Goal: Task Accomplishment & Management: Use online tool/utility

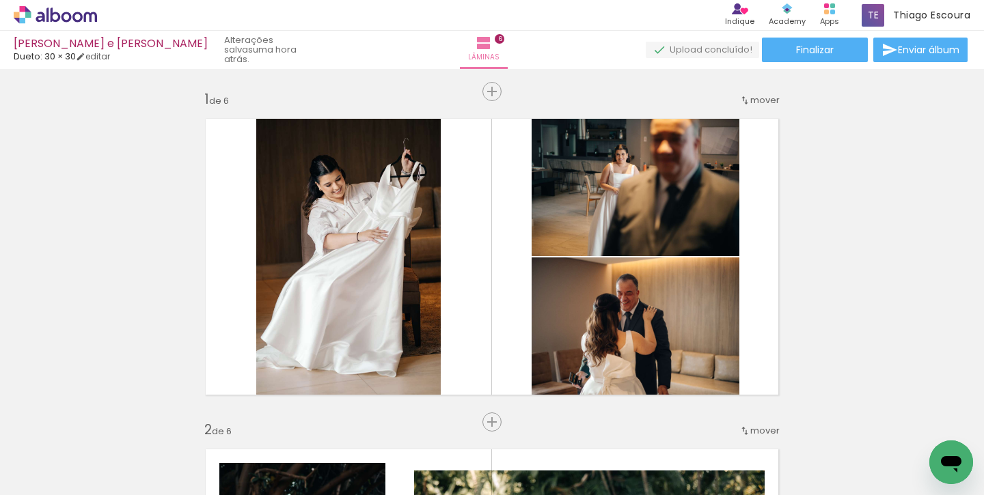
scroll to position [0, 912]
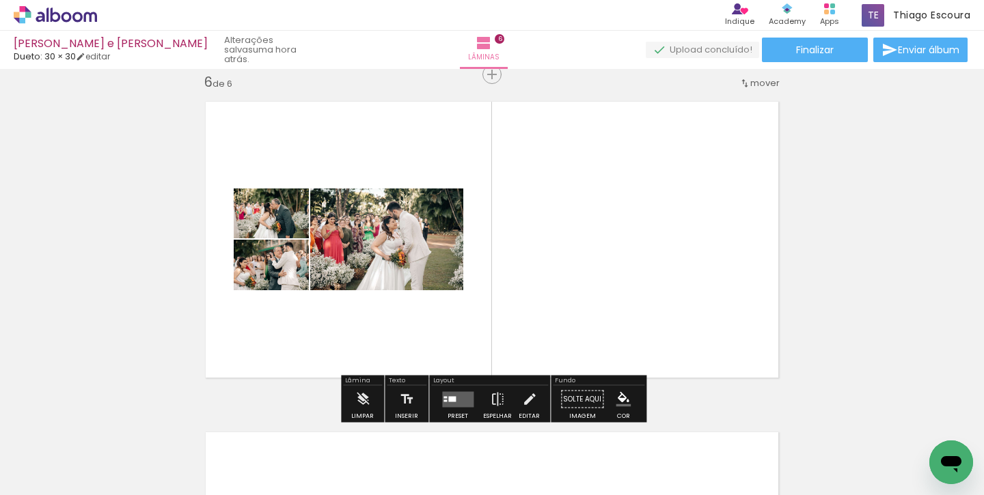
click at [452, 396] on div at bounding box center [452, 398] width 8 height 5
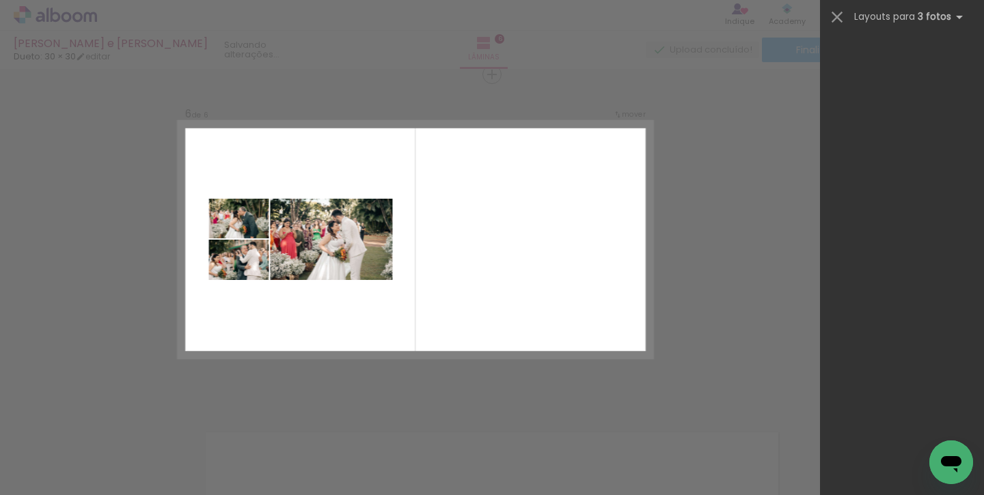
scroll to position [0, 0]
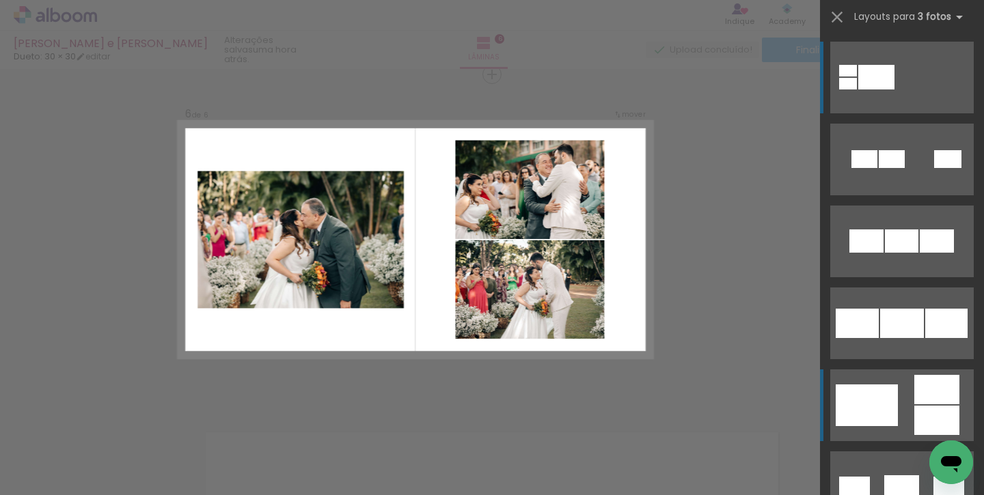
click at [879, 168] on div at bounding box center [892, 159] width 26 height 18
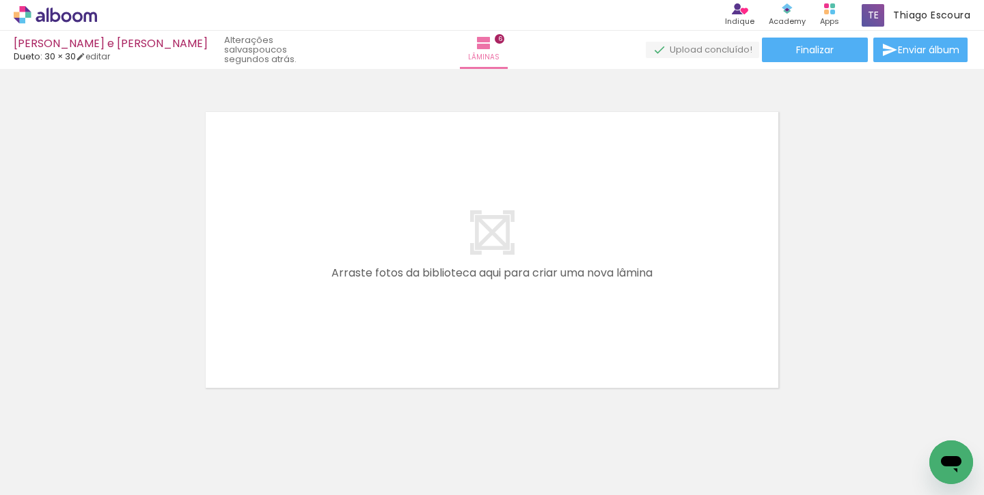
scroll to position [0, 1272]
drag, startPoint x: 395, startPoint y: 450, endPoint x: 369, endPoint y: 264, distance: 187.7
click at [369, 264] on quentale-workspace at bounding box center [492, 247] width 984 height 495
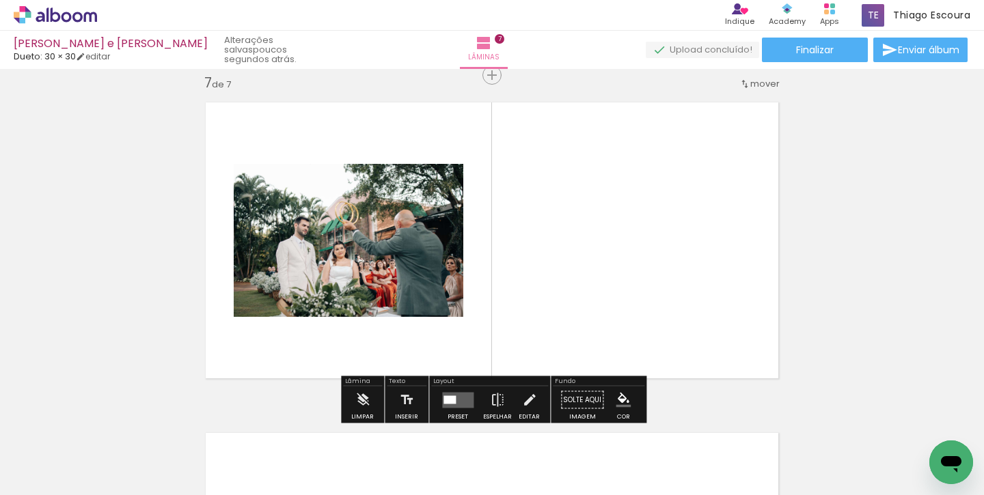
scroll to position [2001, 0]
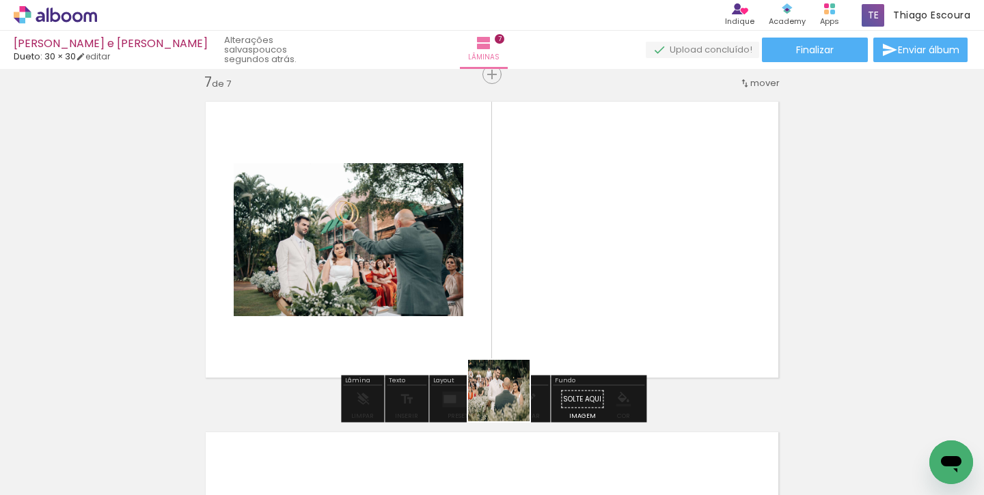
drag, startPoint x: 478, startPoint y: 453, endPoint x: 570, endPoint y: 328, distance: 155.4
click at [570, 328] on quentale-workspace at bounding box center [492, 247] width 984 height 495
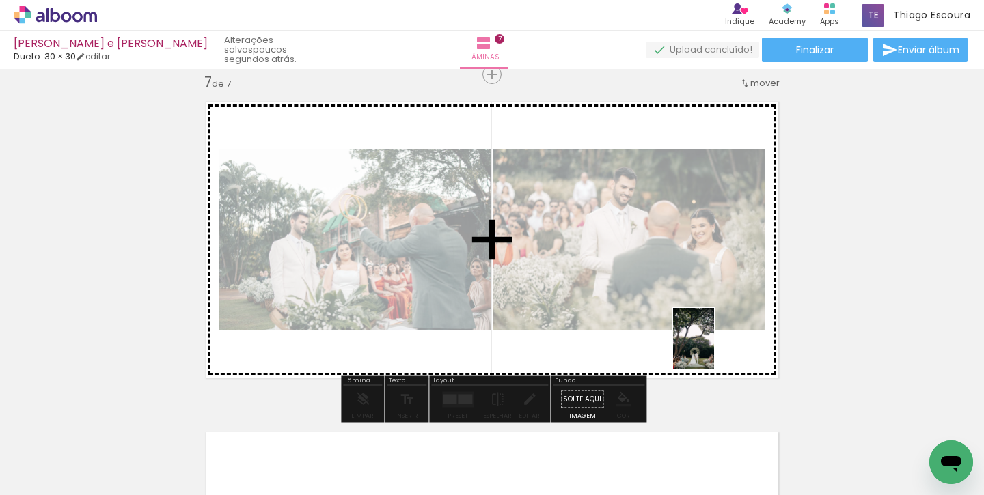
drag, startPoint x: 551, startPoint y: 461, endPoint x: 714, endPoint y: 349, distance: 198.1
click at [714, 349] on quentale-workspace at bounding box center [492, 247] width 984 height 495
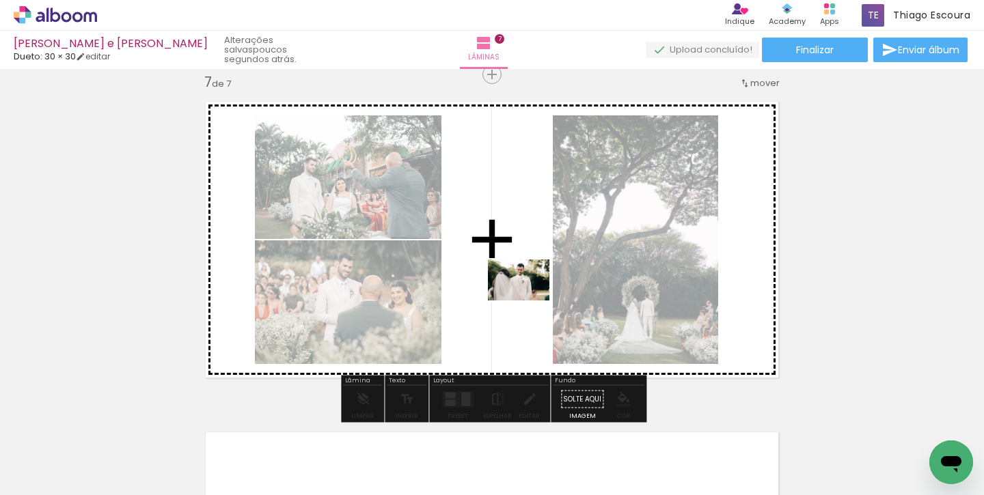
drag, startPoint x: 646, startPoint y: 460, endPoint x: 530, endPoint y: 301, distance: 196.5
click at [529, 301] on quentale-workspace at bounding box center [492, 247] width 984 height 495
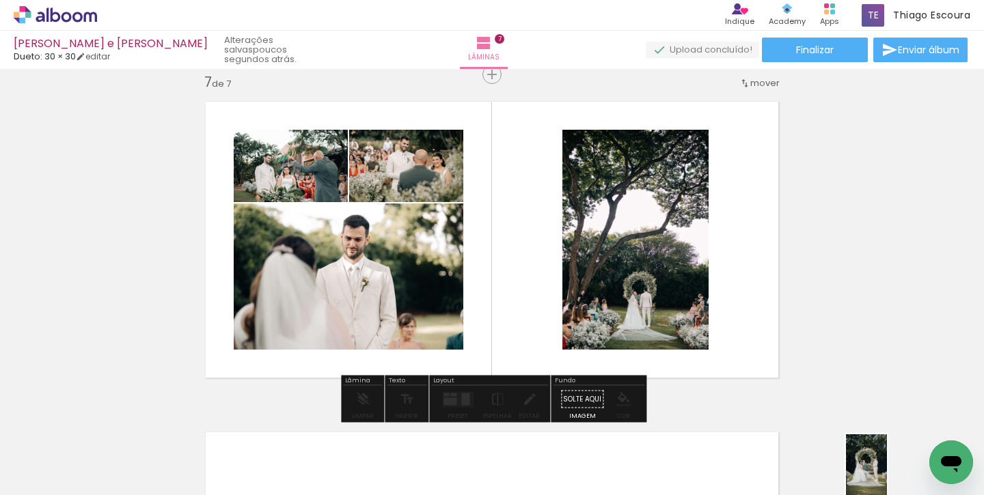
drag, startPoint x: 859, startPoint y: 461, endPoint x: 887, endPoint y: 476, distance: 31.8
click at [877, 476] on div at bounding box center [854, 449] width 45 height 68
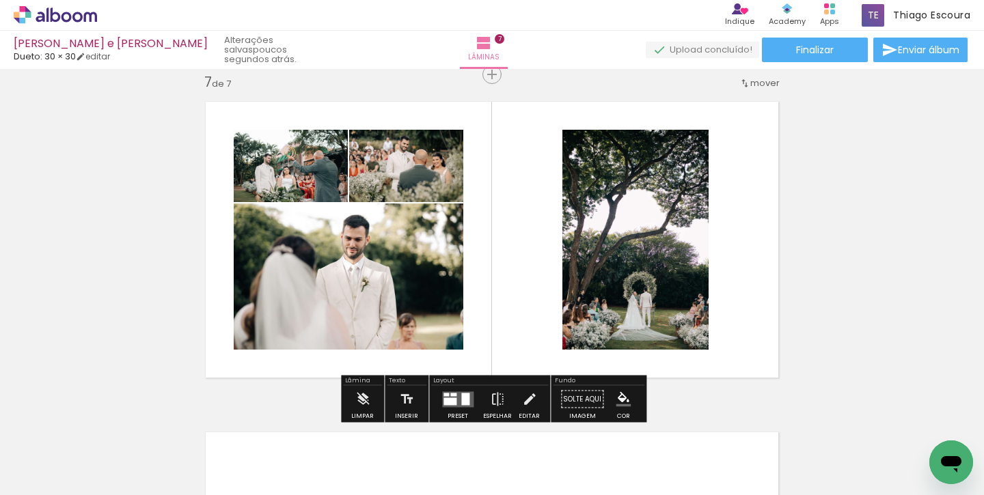
click at [461, 395] on div at bounding box center [465, 399] width 8 height 12
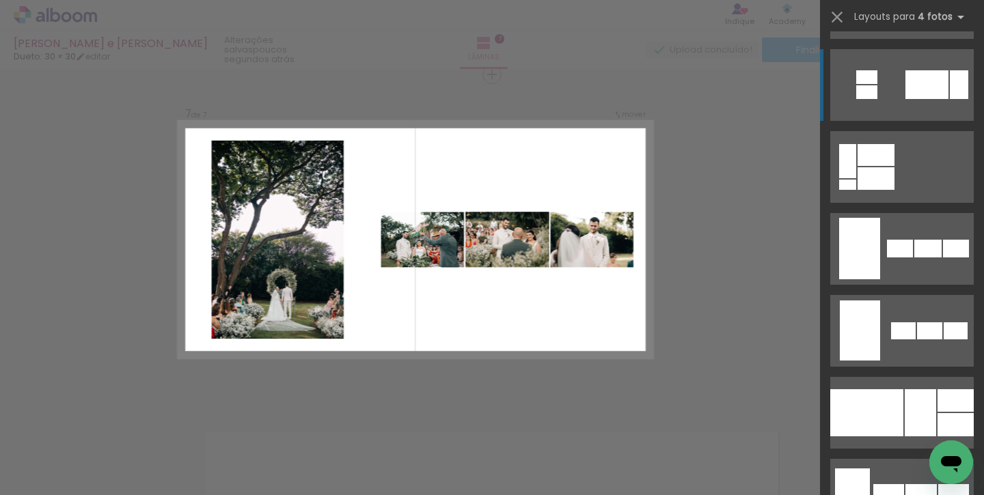
scroll to position [828, 0]
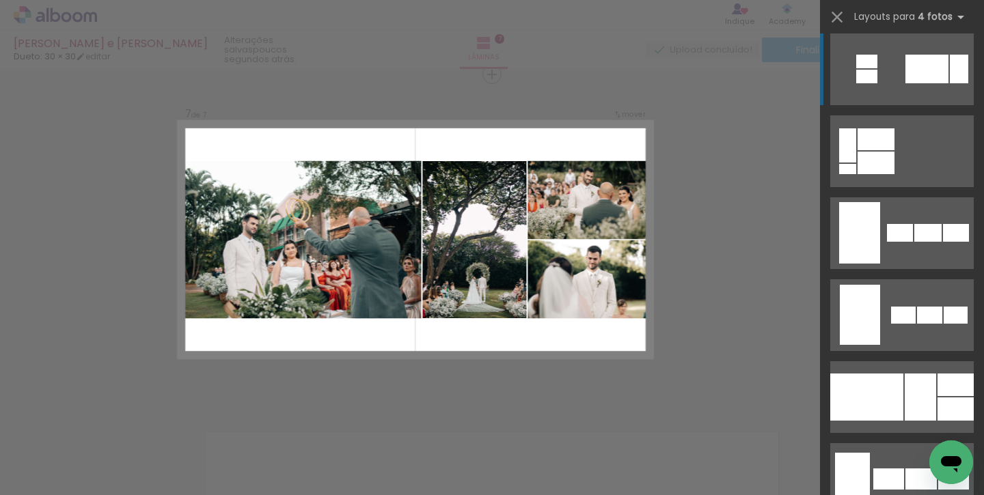
click at [894, 401] on div at bounding box center [866, 397] width 73 height 47
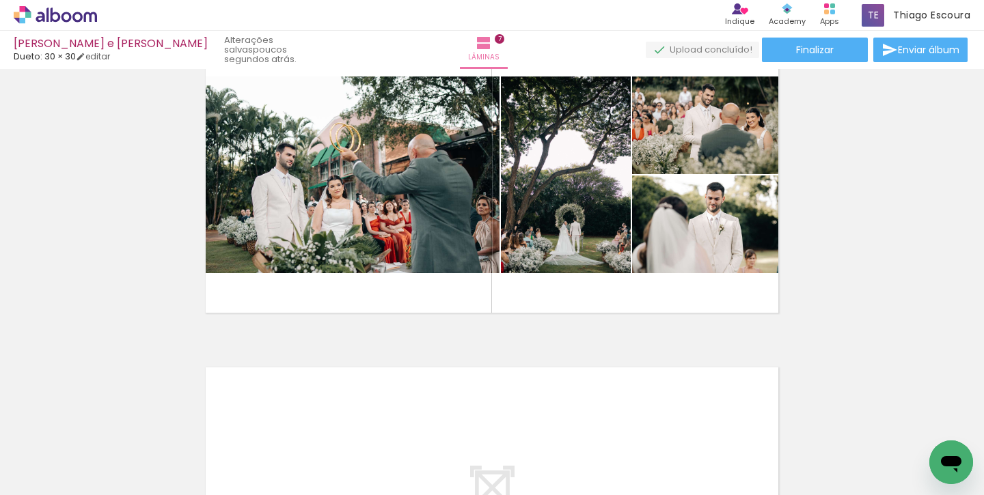
scroll to position [2076, 0]
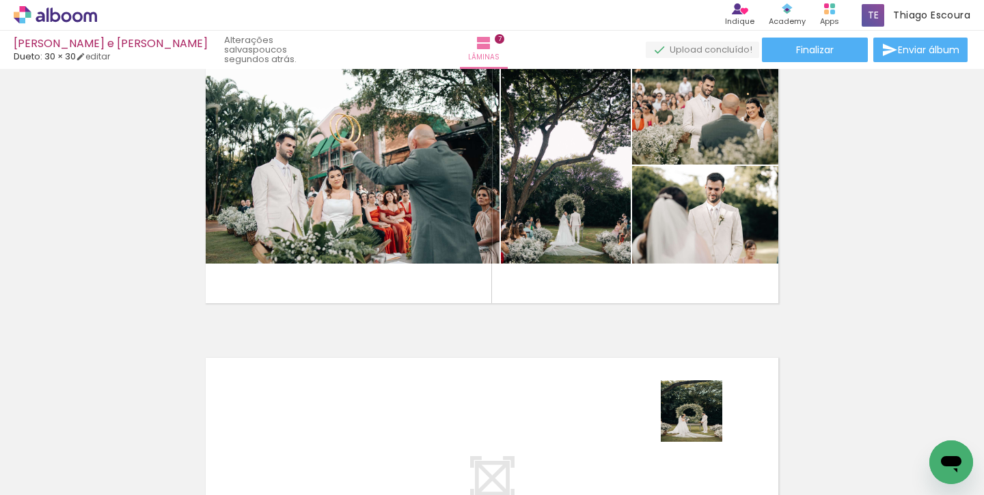
drag, startPoint x: 702, startPoint y: 456, endPoint x: 702, endPoint y: 416, distance: 39.6
click at [702, 416] on div at bounding box center [701, 449] width 45 height 68
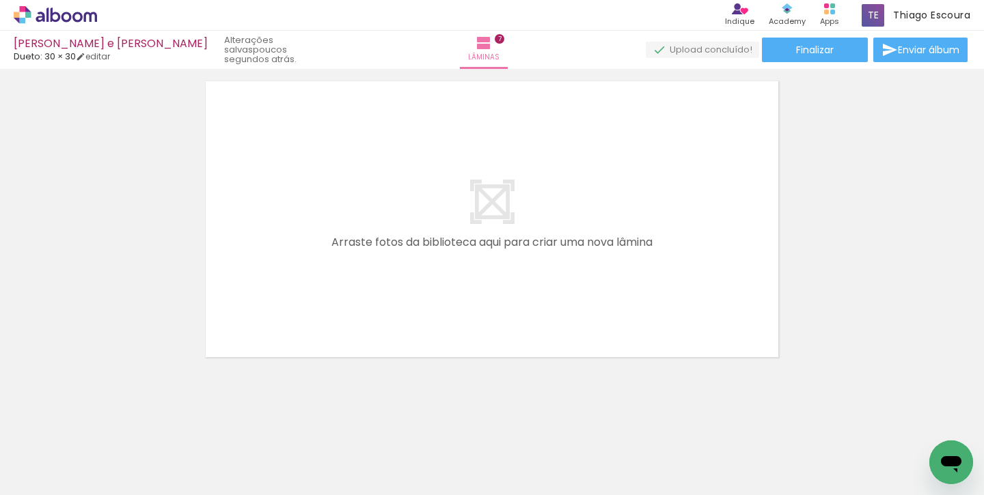
scroll to position [2355, 0]
drag, startPoint x: 708, startPoint y: 463, endPoint x: 609, endPoint y: 301, distance: 189.8
click at [609, 301] on quentale-workspace at bounding box center [492, 247] width 984 height 495
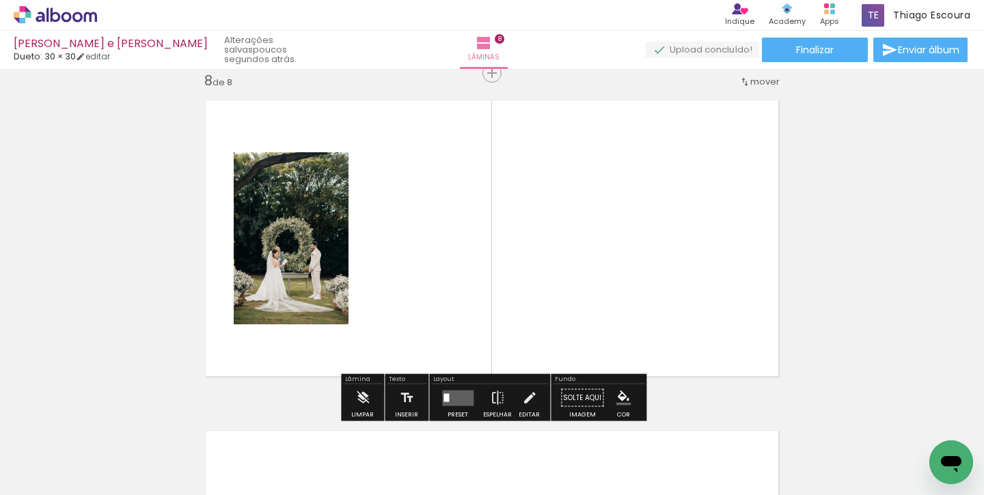
scroll to position [2332, 0]
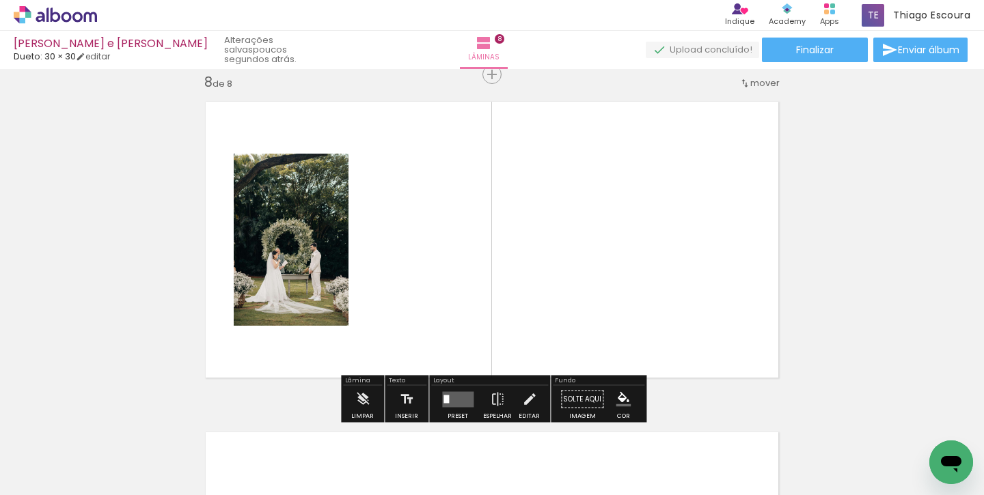
click at [610, 277] on quentale-workspace at bounding box center [492, 247] width 984 height 495
